Goal: Navigation & Orientation: Find specific page/section

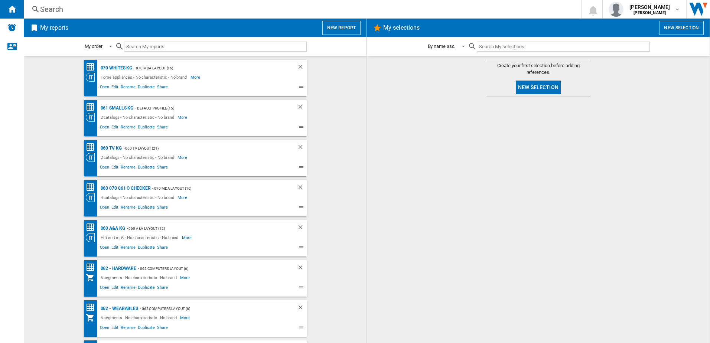
click at [103, 88] on span "Open" at bounding box center [105, 88] width 12 height 9
click at [102, 125] on span "Open" at bounding box center [105, 128] width 12 height 9
click at [105, 168] on span "Open" at bounding box center [105, 168] width 12 height 9
